Goal: Use online tool/utility: Use online tool/utility

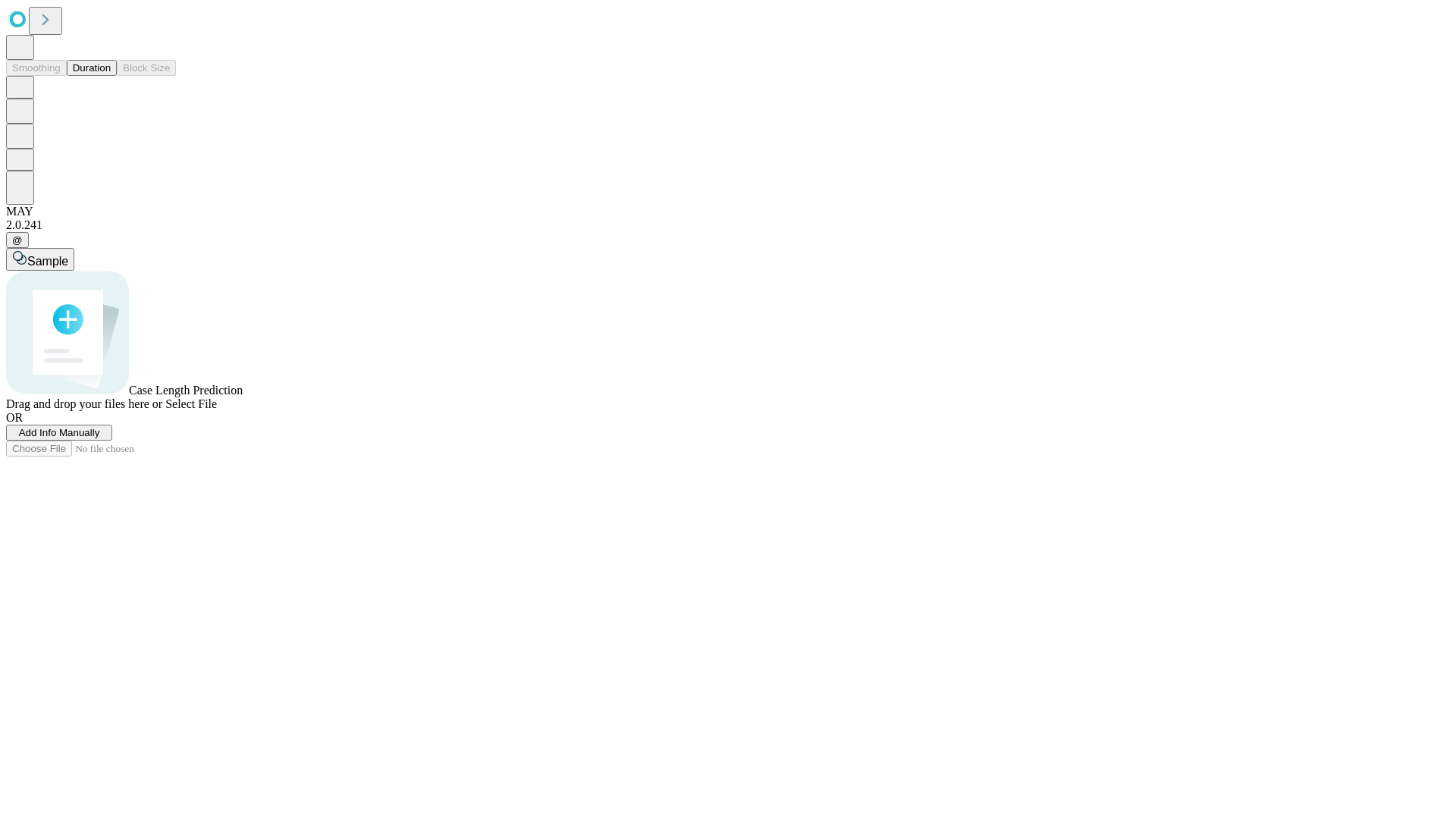
click at [111, 76] on button "Duration" at bounding box center [91, 68] width 50 height 16
click at [68, 255] on span "Sample" at bounding box center [48, 261] width 41 height 13
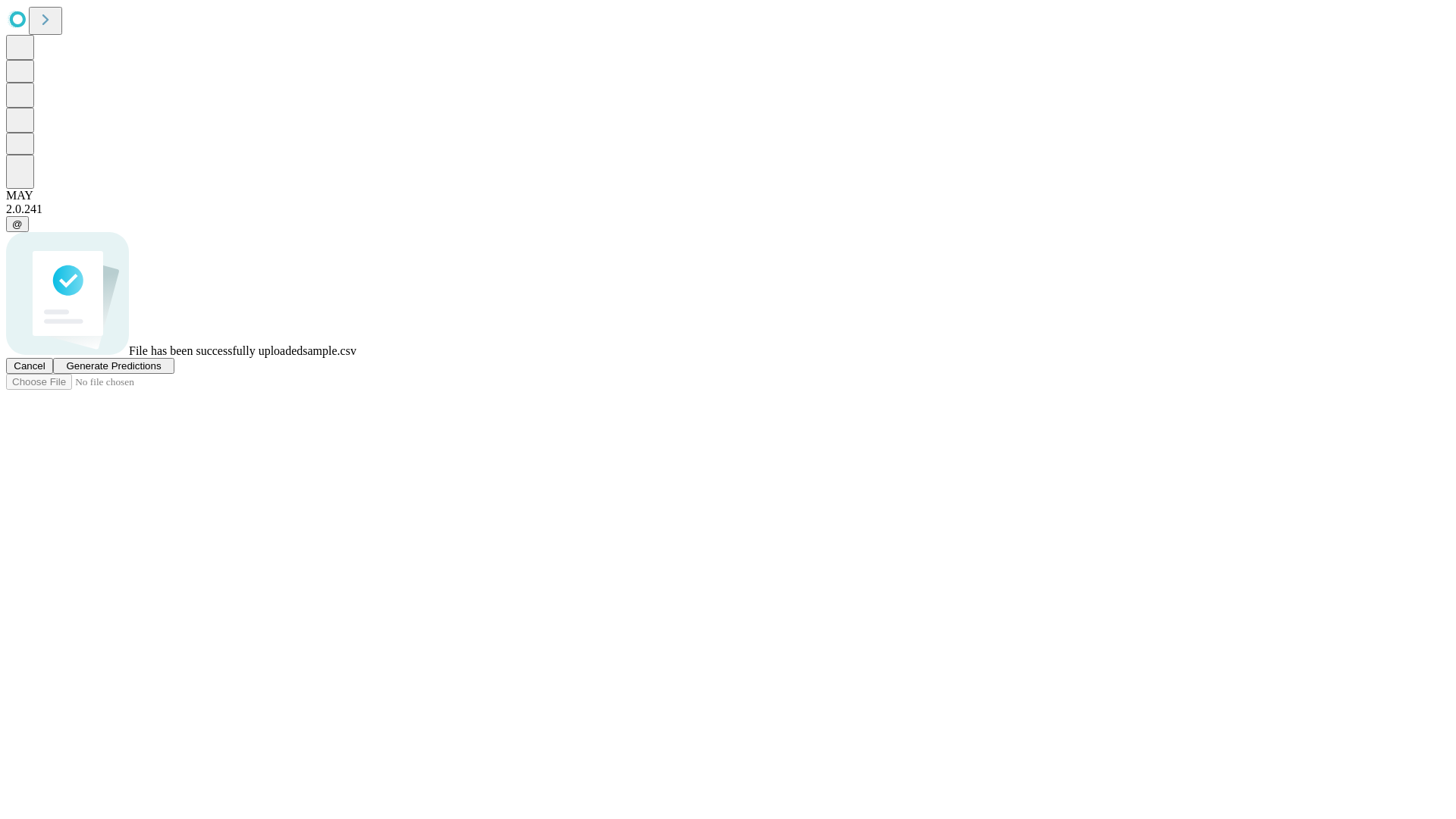
click at [160, 371] on span "Generate Predictions" at bounding box center [113, 366] width 94 height 11
